Goal: Information Seeking & Learning: Learn about a topic

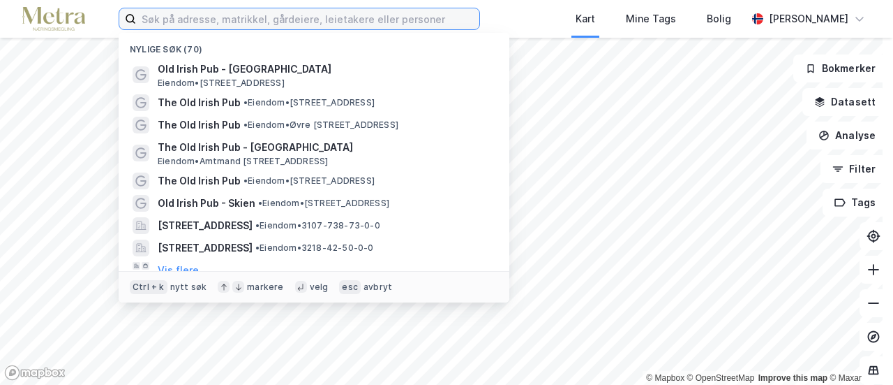
click at [268, 22] on input at bounding box center [307, 18] width 343 height 21
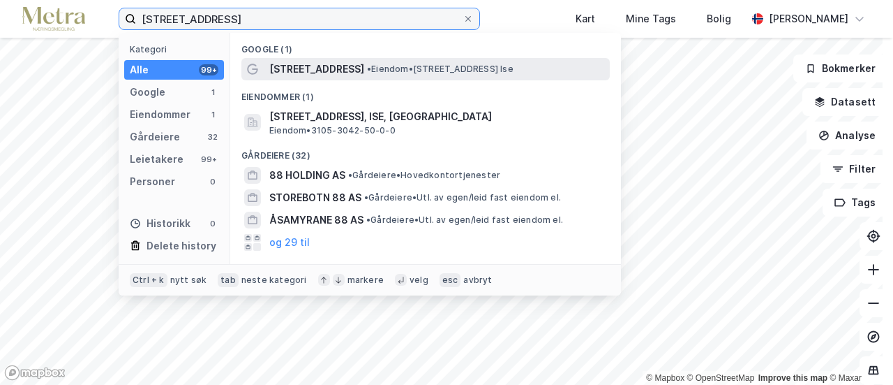
type input "[STREET_ADDRESS]"
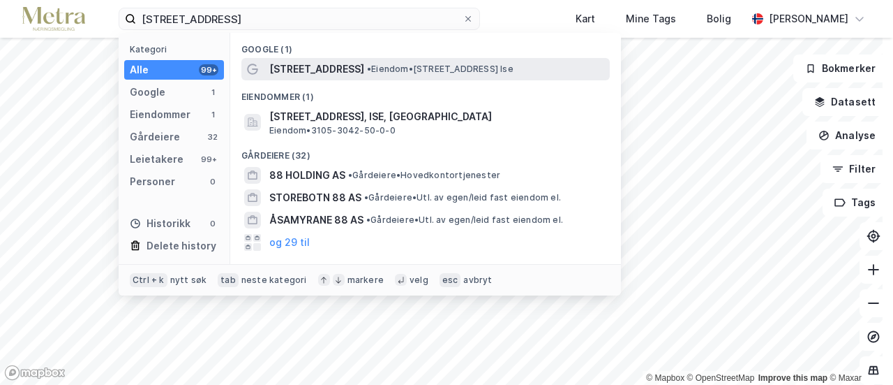
click at [309, 72] on span "[STREET_ADDRESS]" at bounding box center [316, 69] width 95 height 17
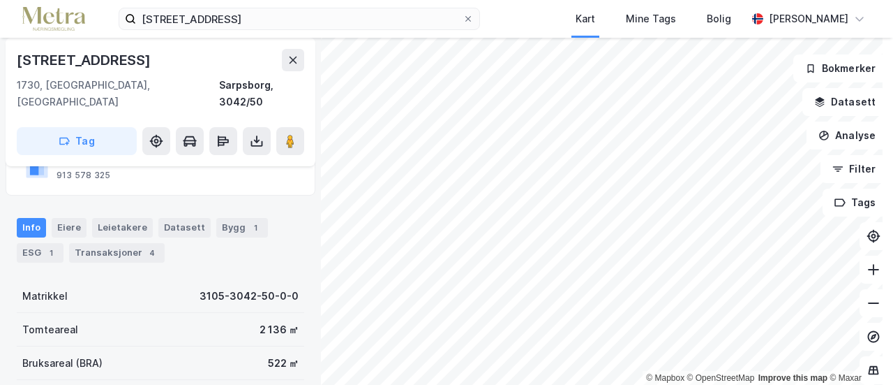
scroll to position [140, 0]
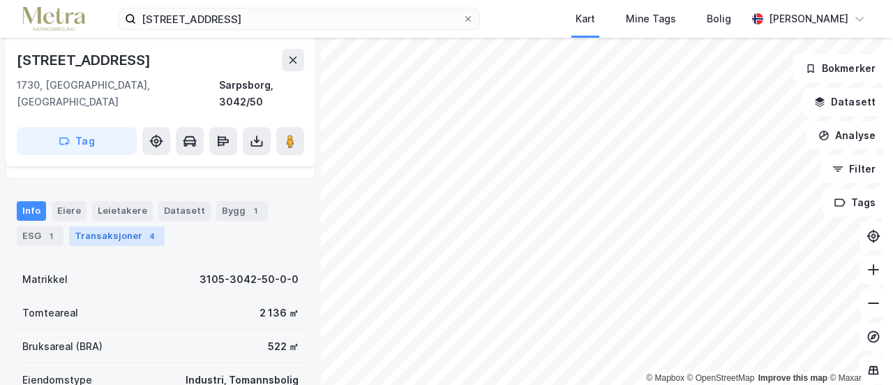
click at [94, 226] on div "Transaksjoner 4" at bounding box center [117, 236] width 96 height 20
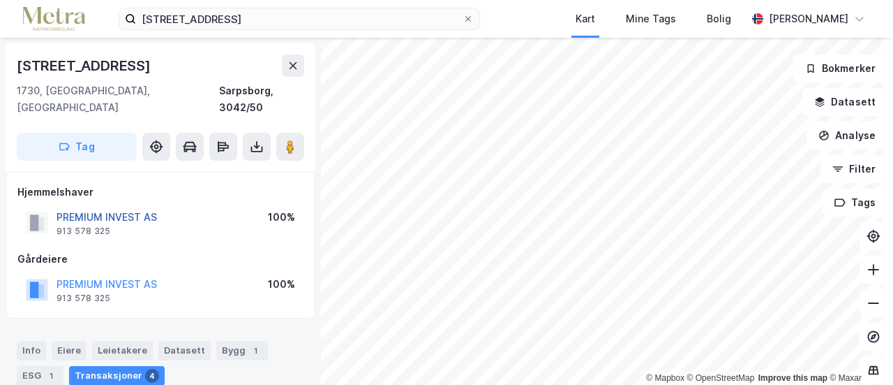
click at [0, 0] on button "PREMIUM INVEST AS" at bounding box center [0, 0] width 0 height 0
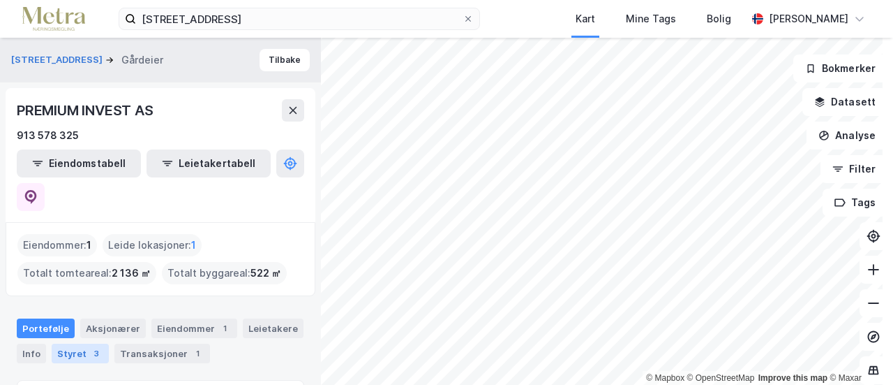
click at [90, 343] on div "Styret 3" at bounding box center [80, 353] width 57 height 20
